Goal: Transaction & Acquisition: Purchase product/service

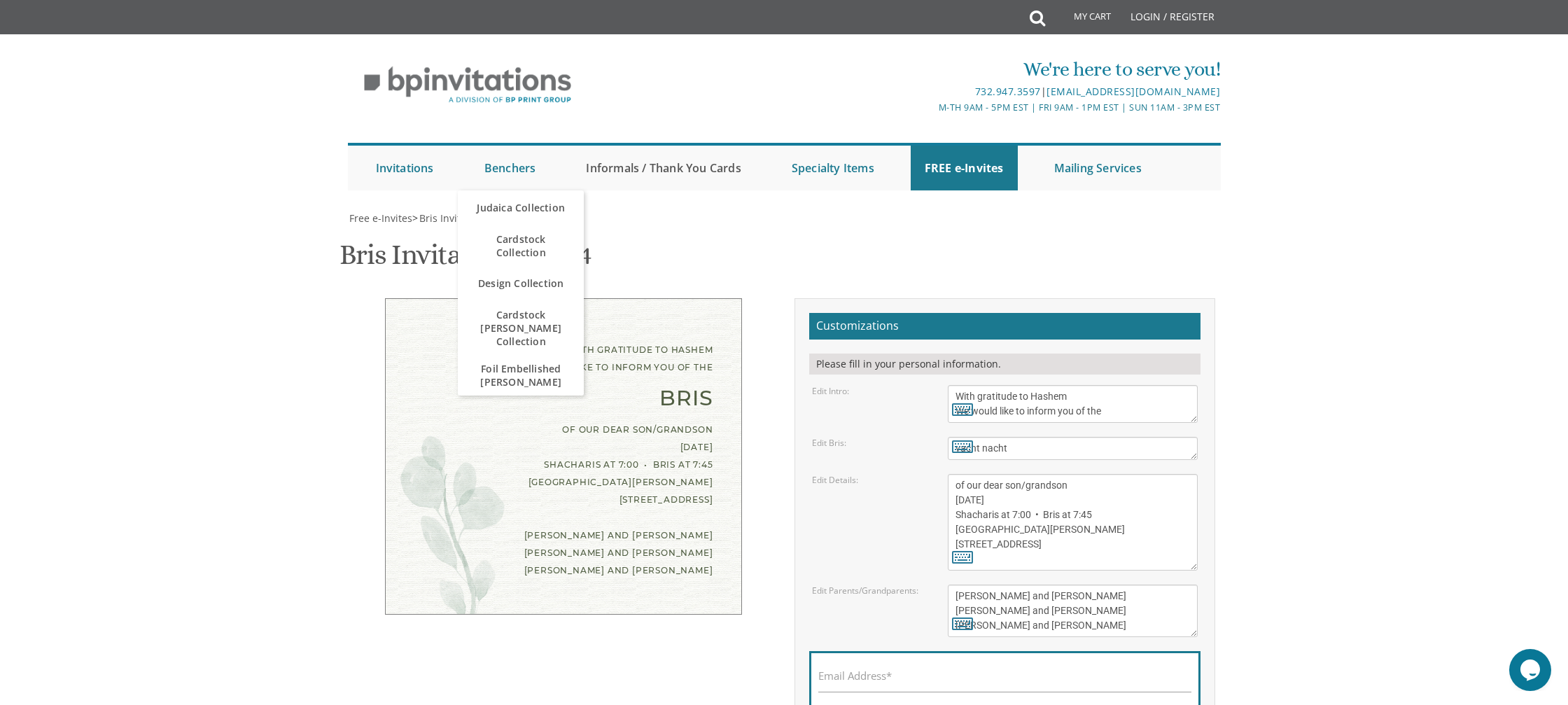
scroll to position [3, 0]
click at [651, 167] on link "Informals / Thank You Cards" at bounding box center [663, 167] width 183 height 45
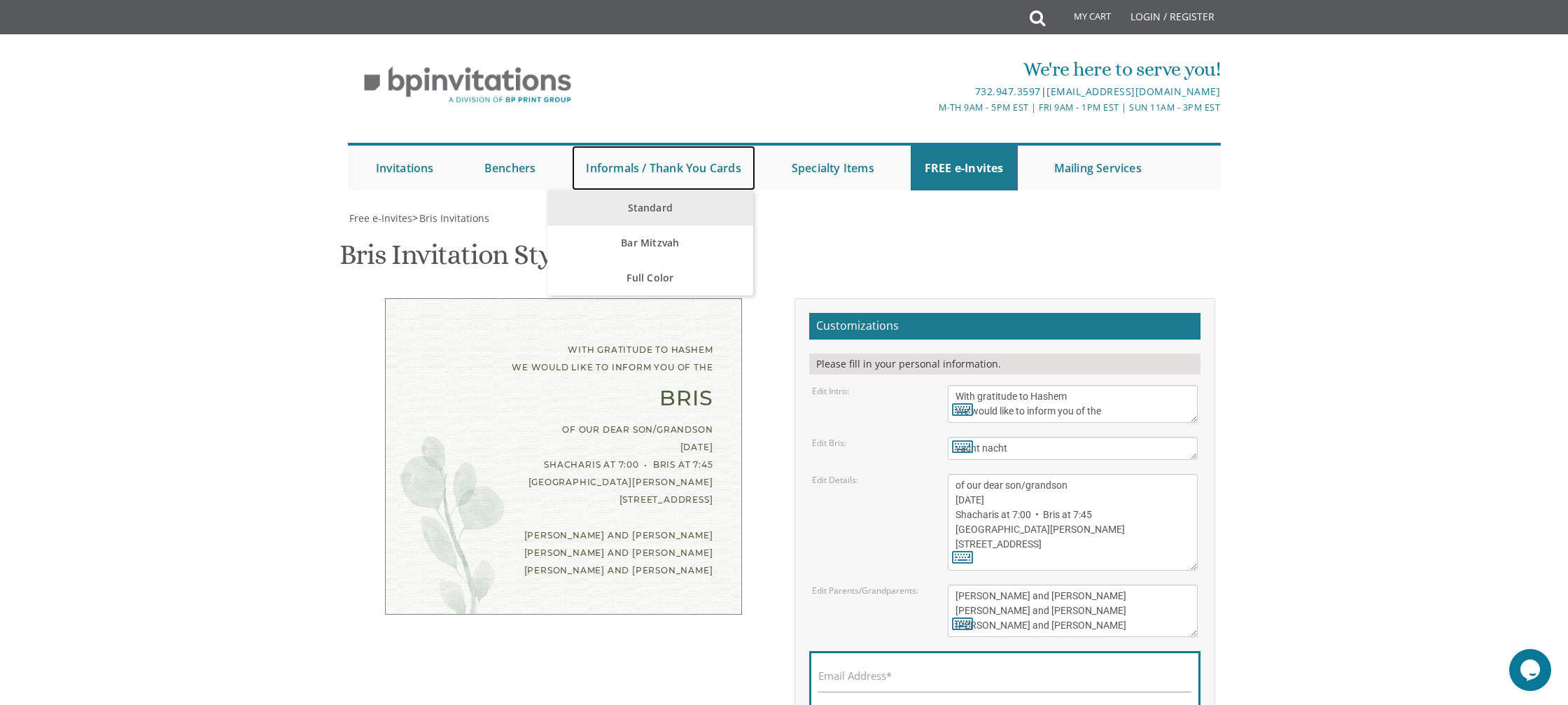
scroll to position [0, 0]
click at [695, 213] on link "Standard" at bounding box center [649, 208] width 205 height 35
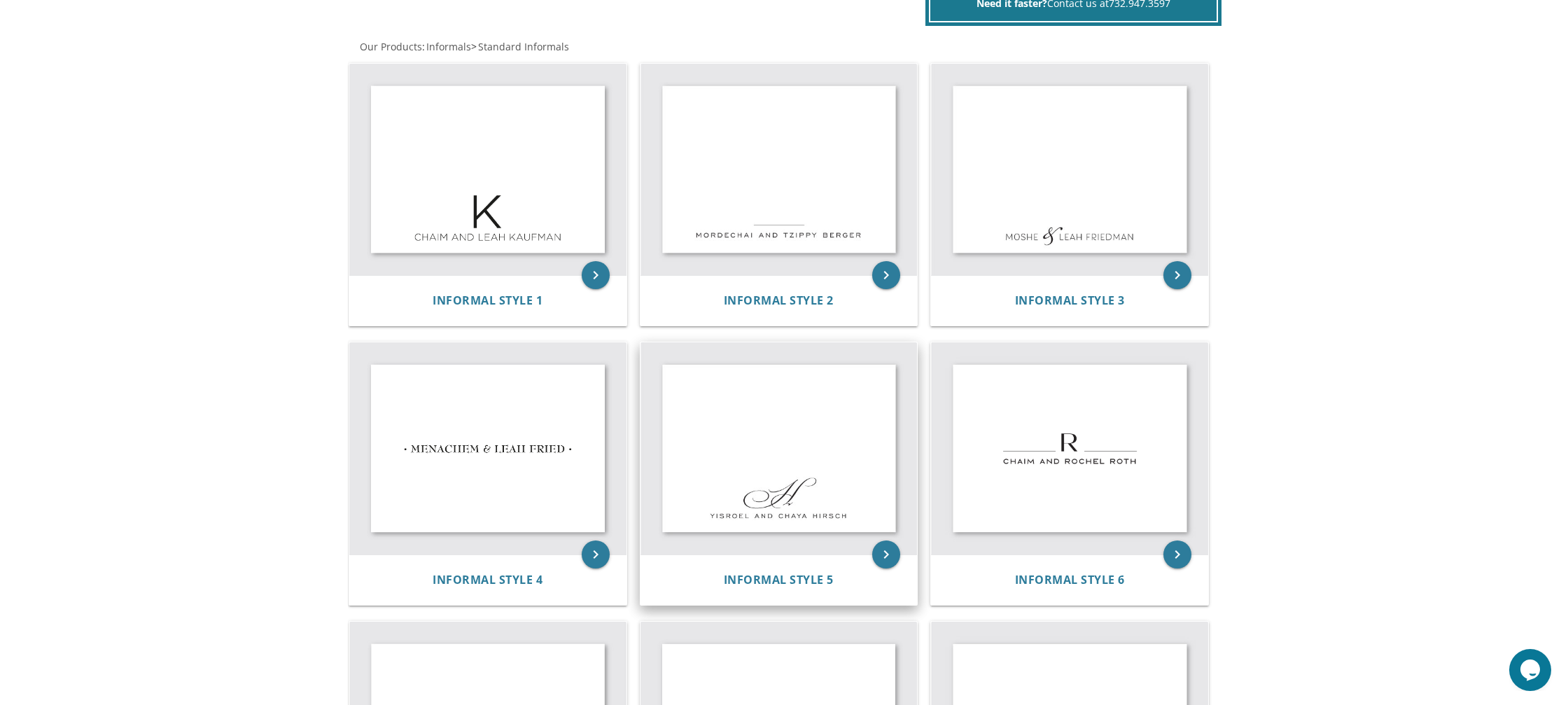
scroll to position [250, 0]
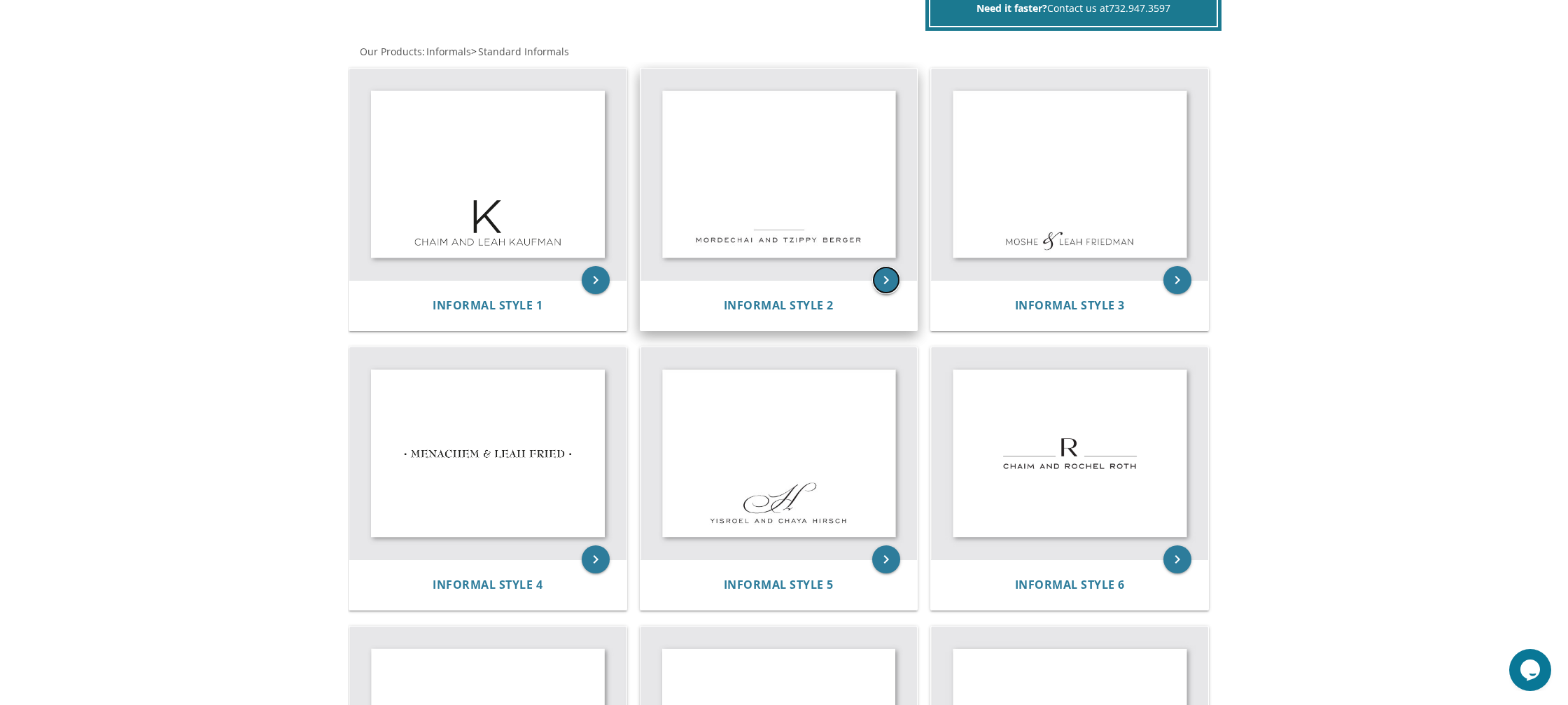
click at [886, 282] on icon "keyboard_arrow_right" at bounding box center [886, 279] width 28 height 28
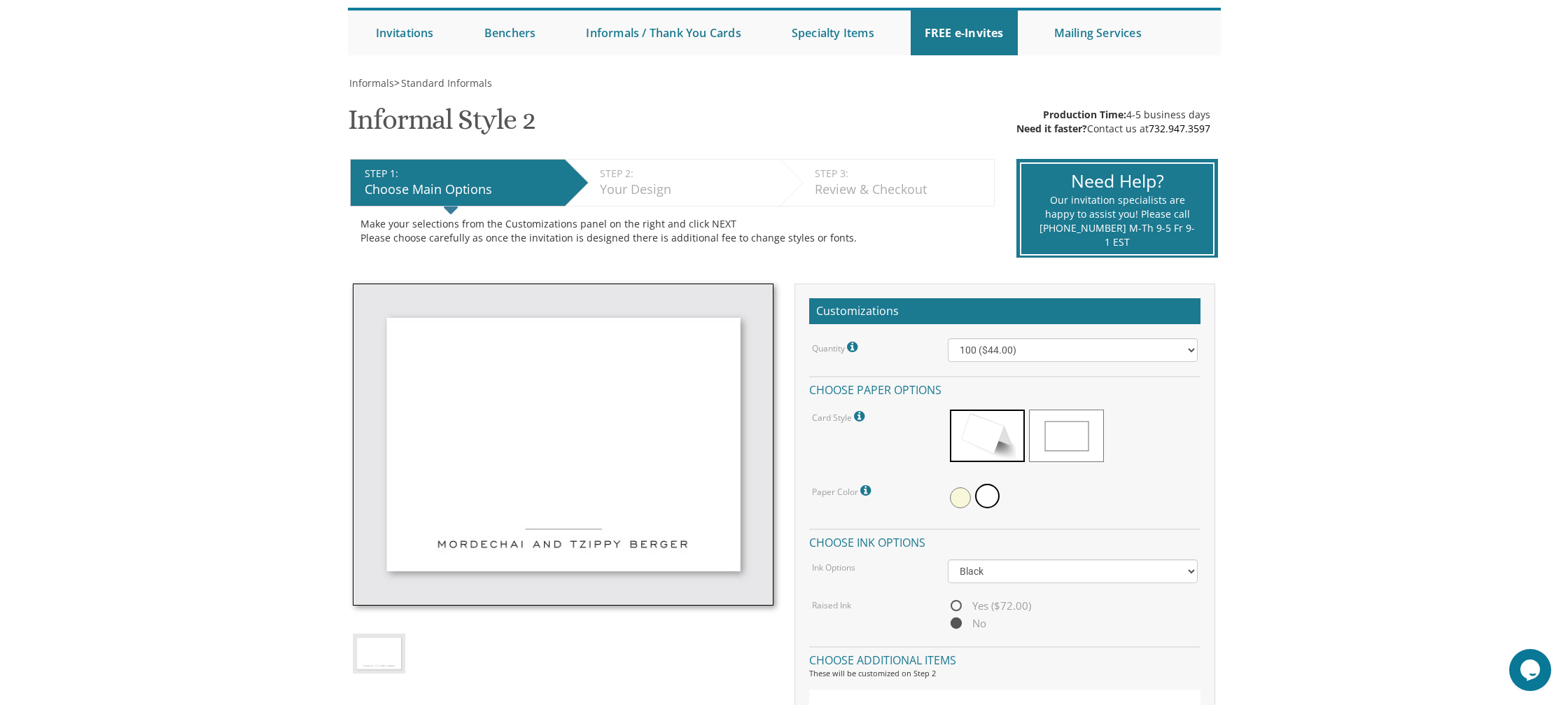
scroll to position [132, 0]
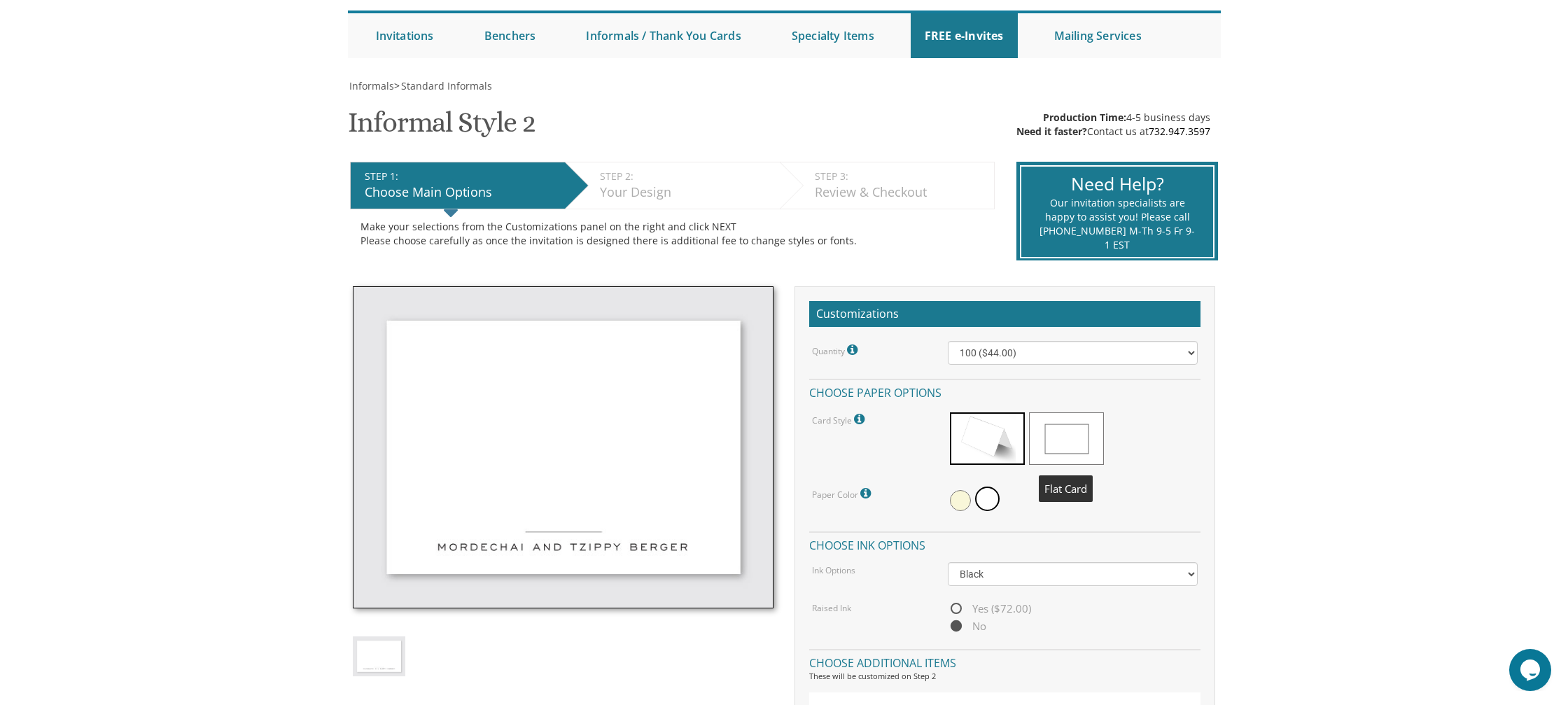
click at [1066, 423] on span at bounding box center [1066, 439] width 75 height 53
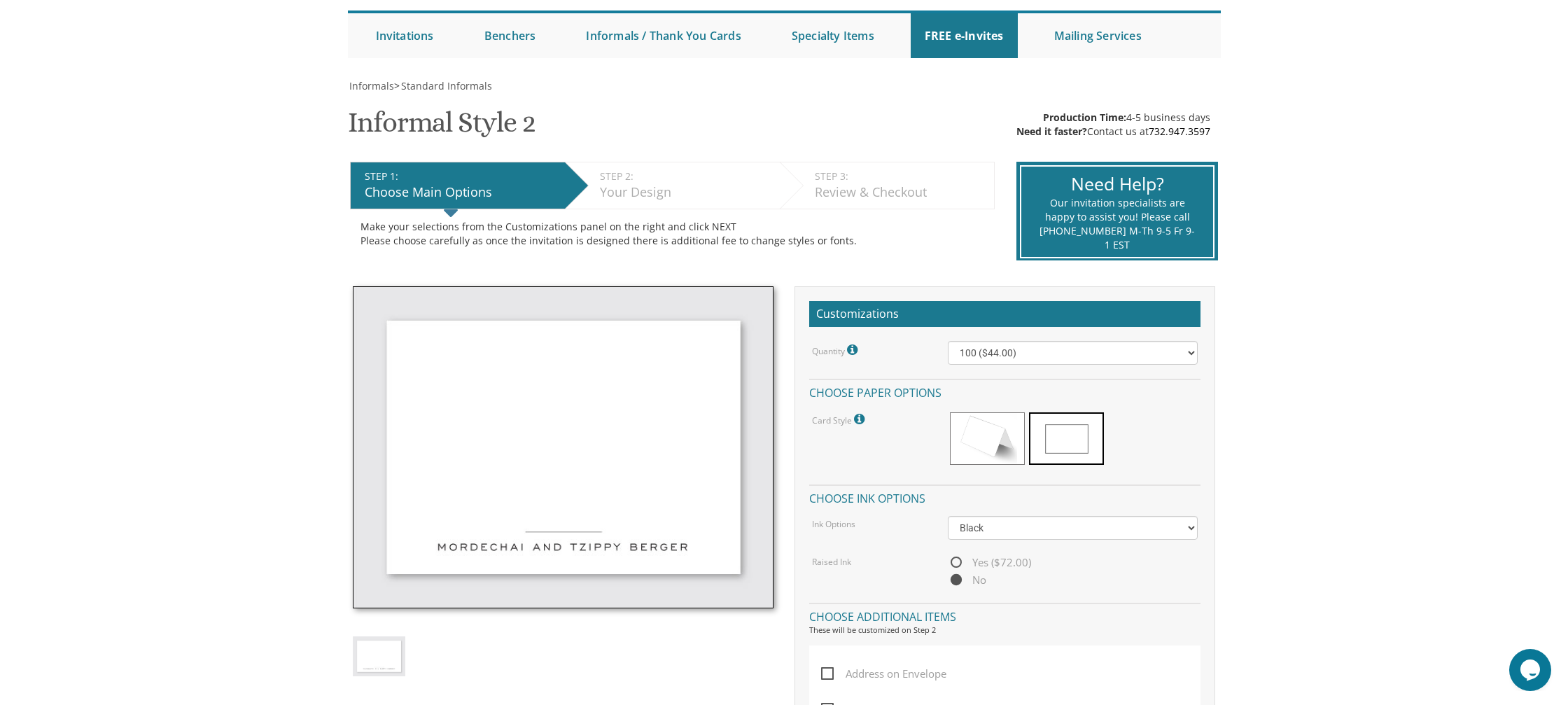
click at [709, 200] on div "Your Design" at bounding box center [686, 193] width 173 height 18
click at [708, 200] on div "Your Design" at bounding box center [686, 193] width 173 height 18
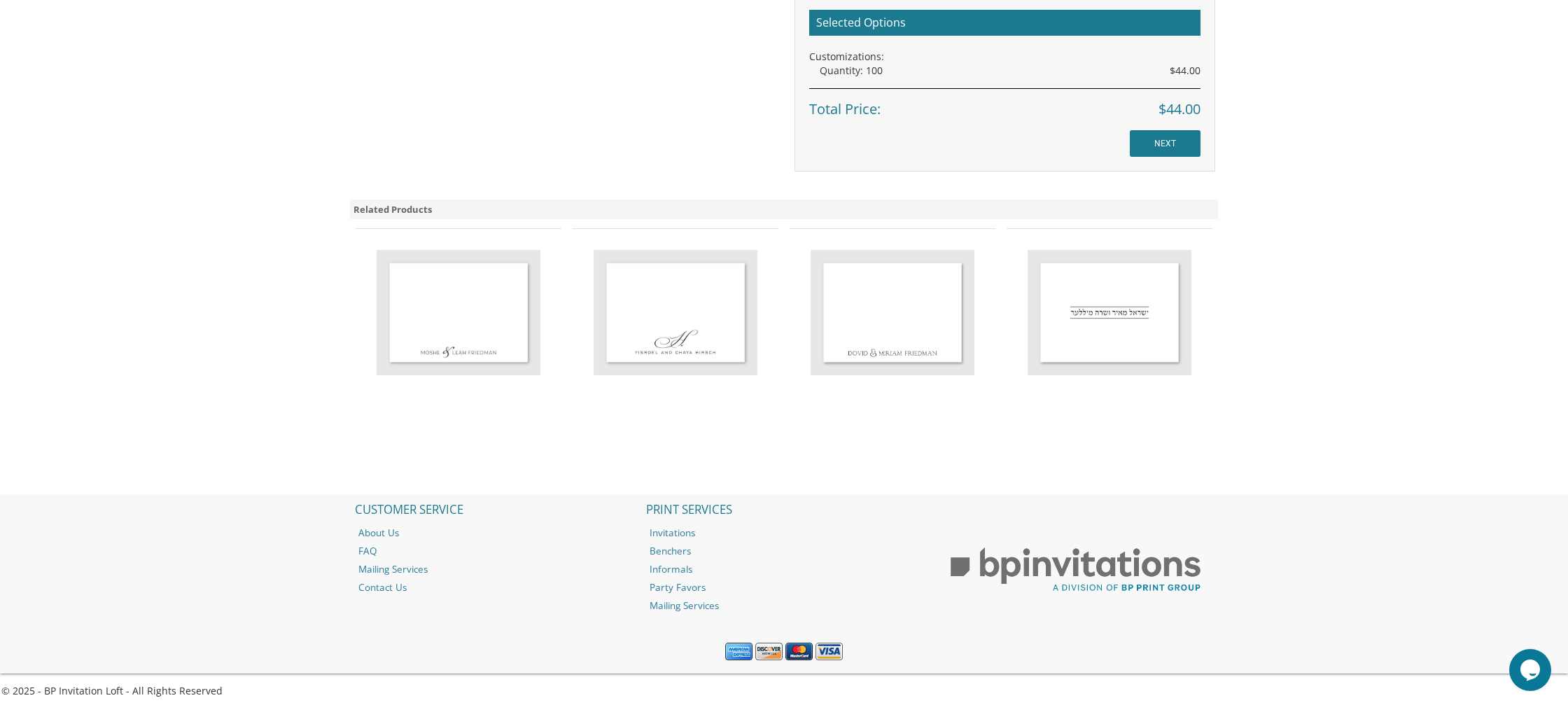
scroll to position [906, 0]
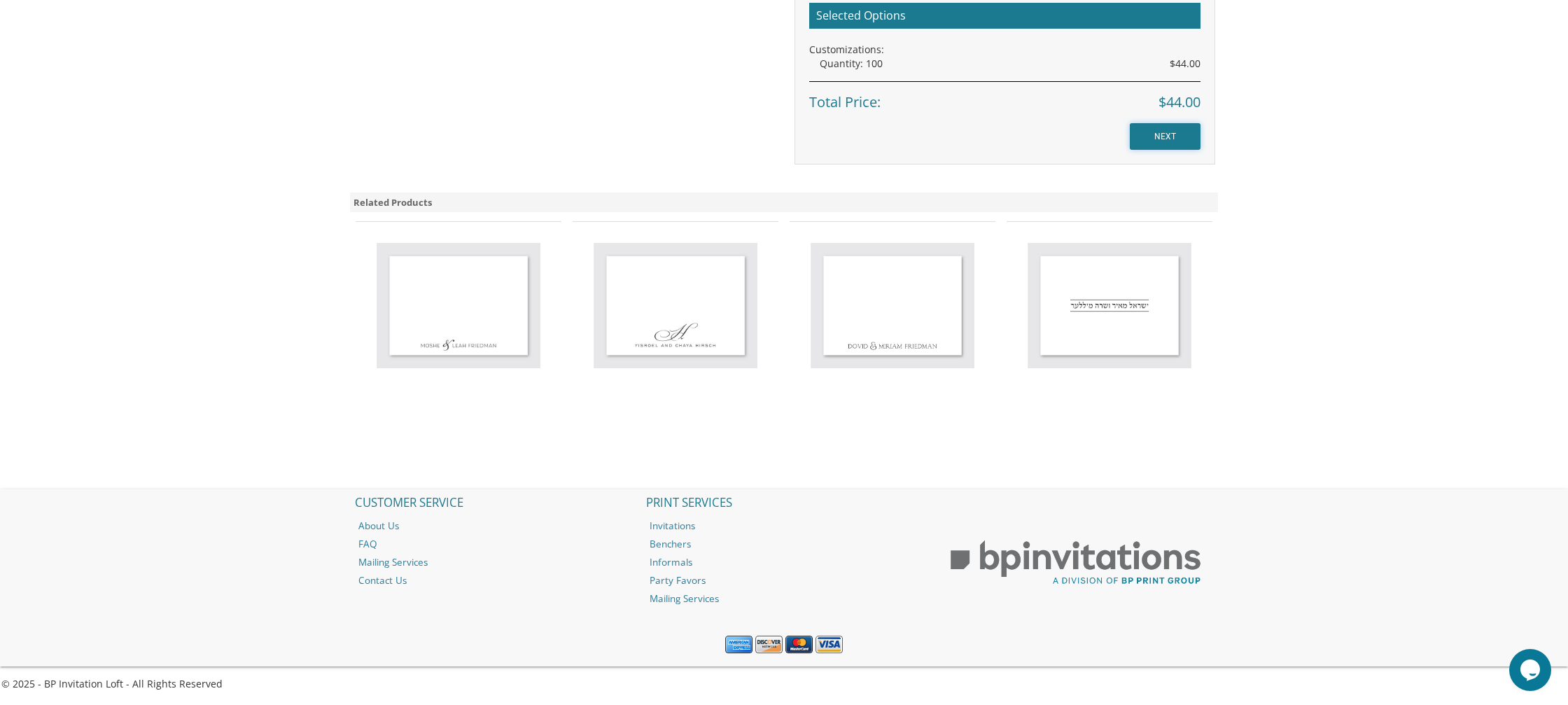
click at [1172, 129] on input "NEXT" at bounding box center [1165, 136] width 71 height 27
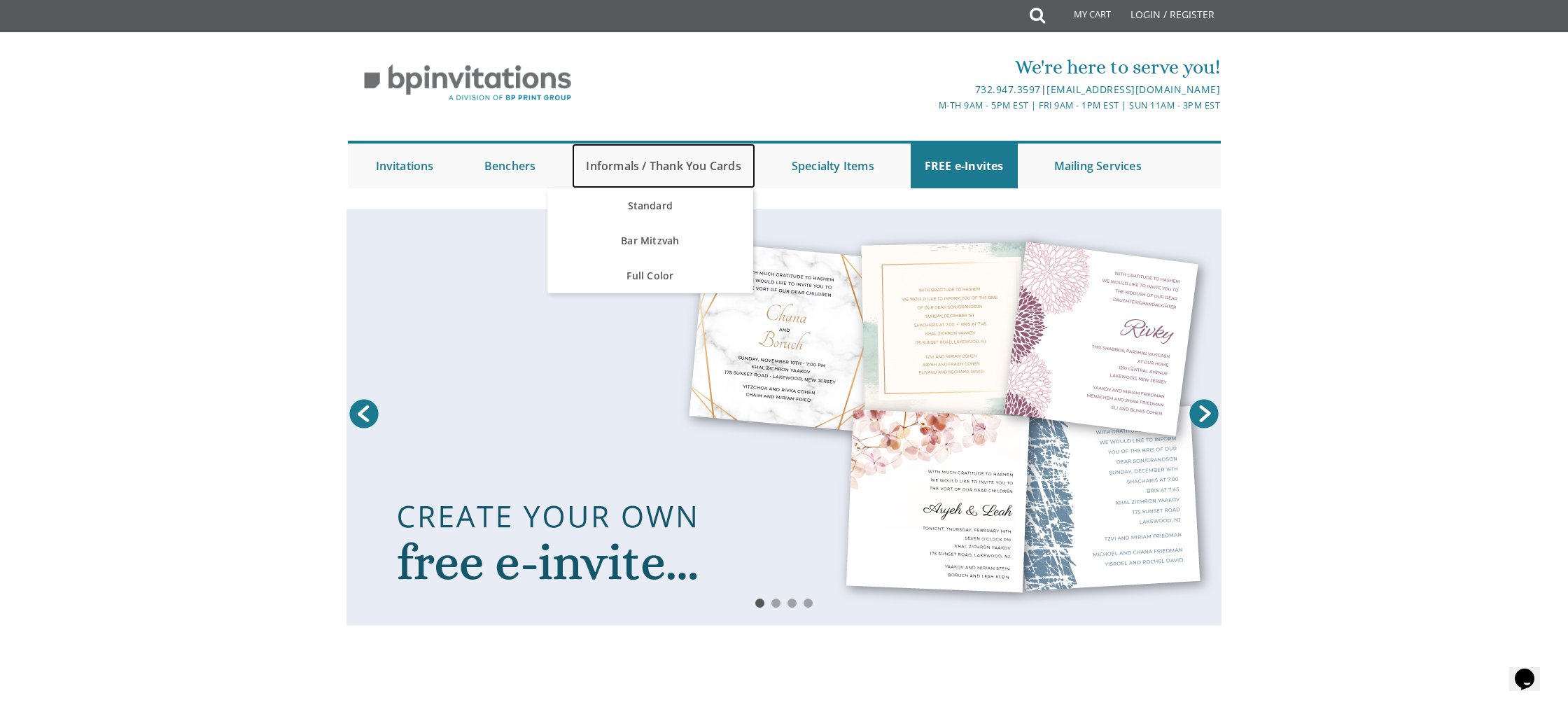
click at [645, 158] on link "Informals / Thank You Cards" at bounding box center [663, 165] width 183 height 45
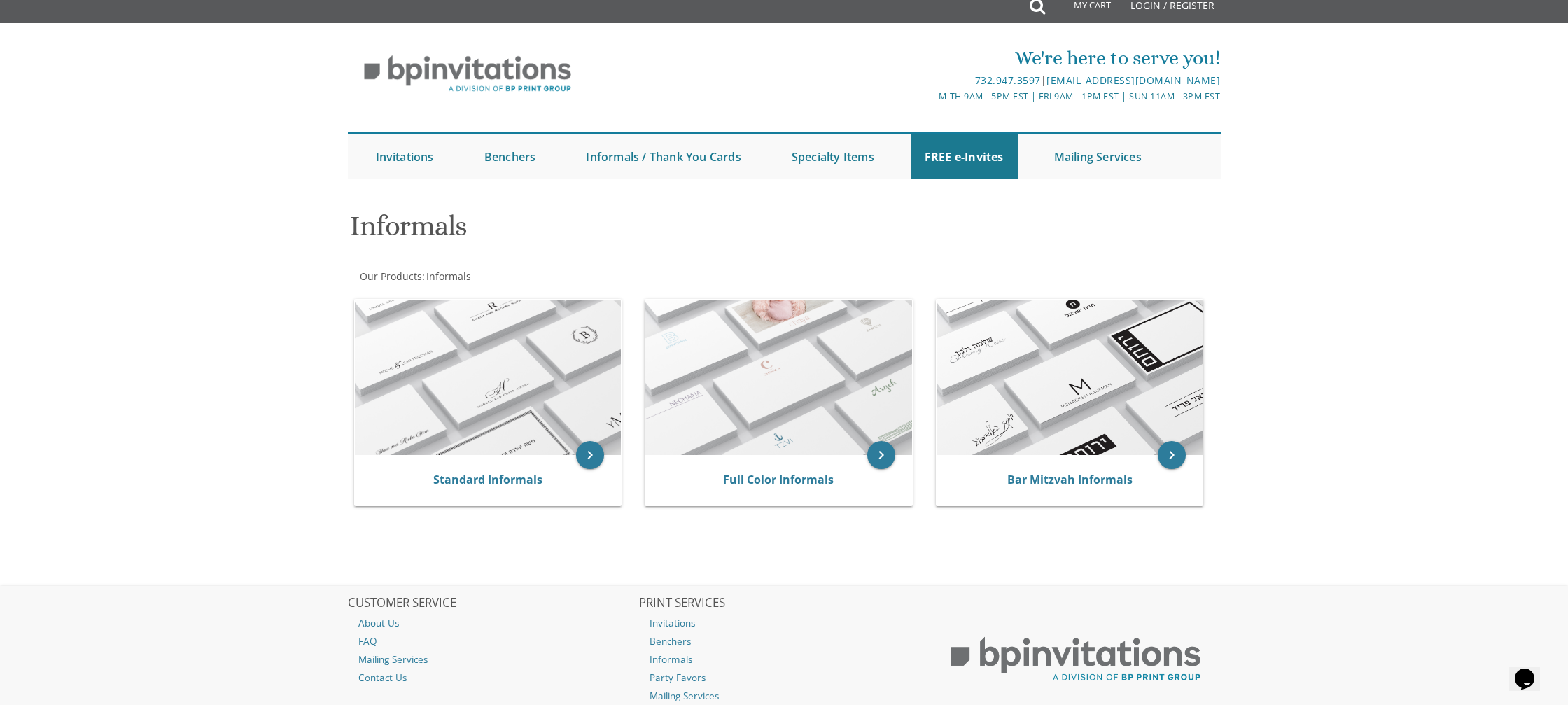
scroll to position [14, 0]
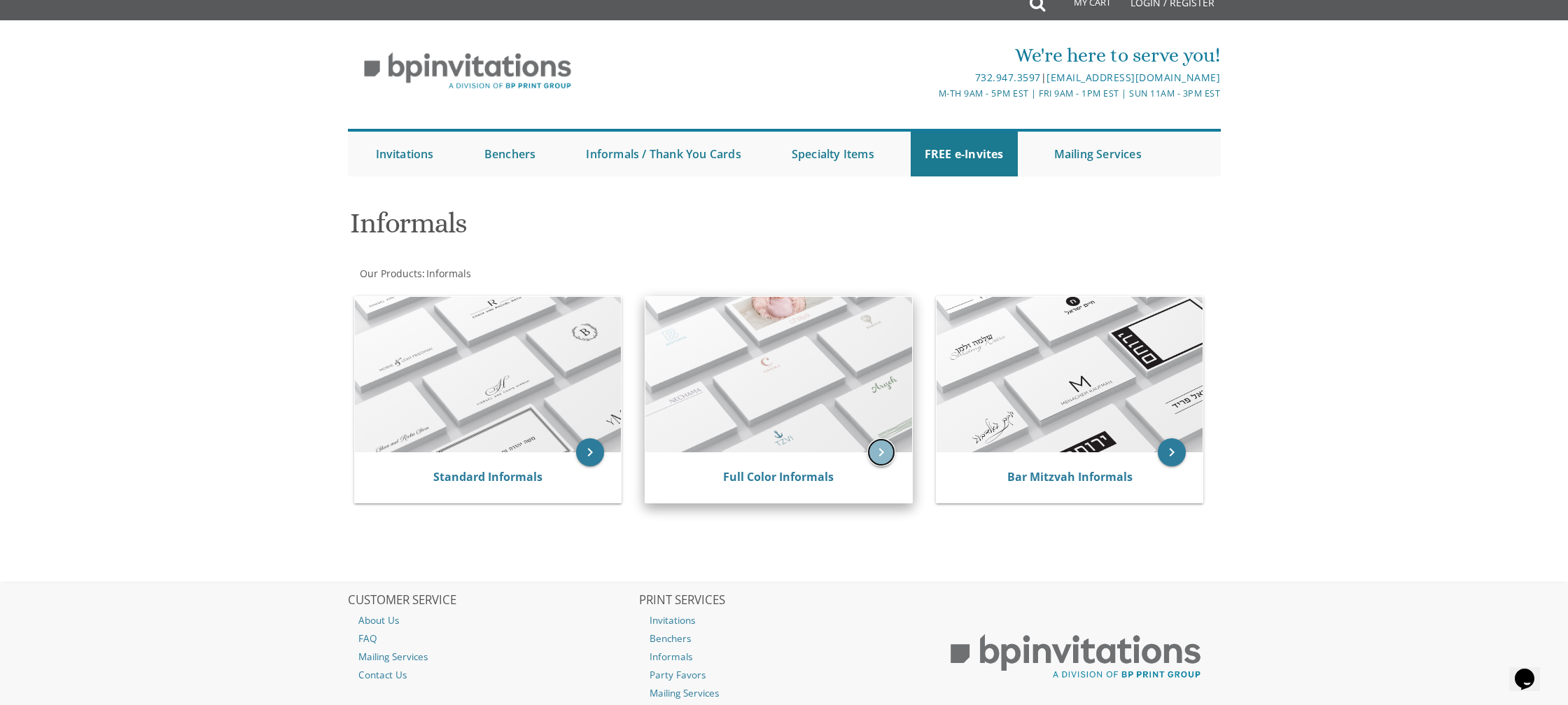
click at [882, 450] on icon "keyboard_arrow_right" at bounding box center [881, 452] width 28 height 28
